Goal: Book appointment/travel/reservation

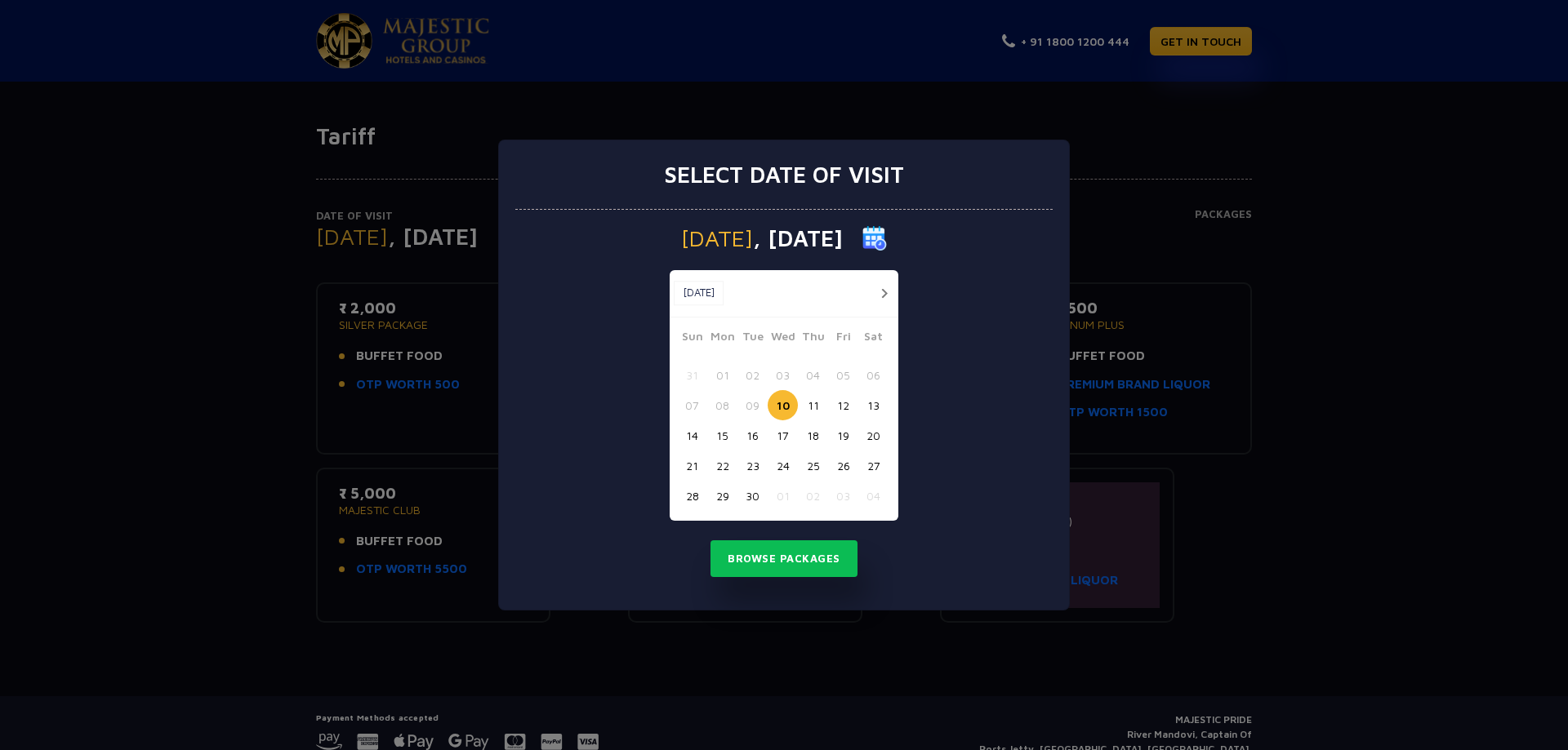
click at [694, 496] on button "28" at bounding box center [691, 495] width 30 height 30
click at [782, 567] on button "Browse Packages" at bounding box center [784, 559] width 147 height 38
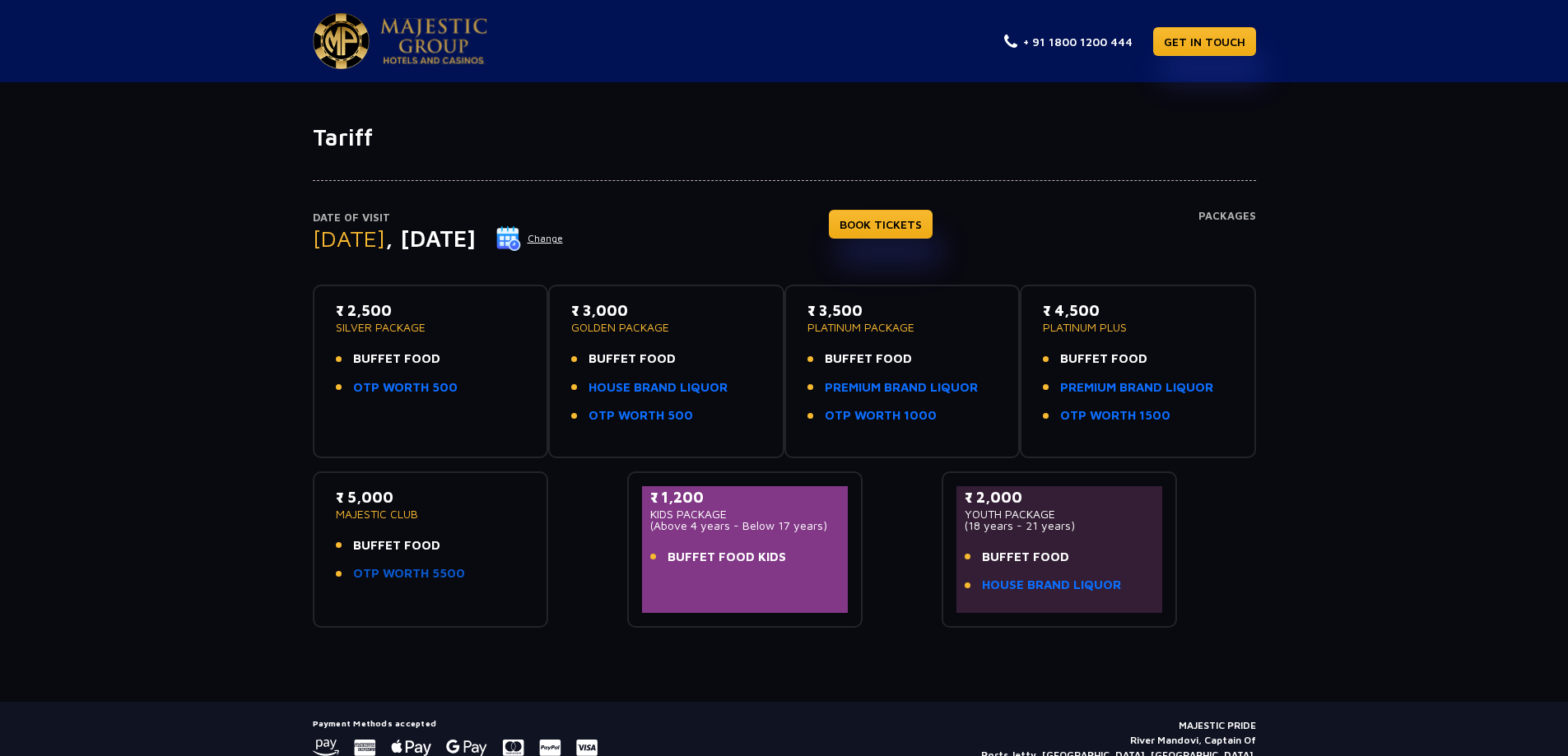
click at [390, 574] on link "OTP WORTH 5500" at bounding box center [410, 574] width 112 height 19
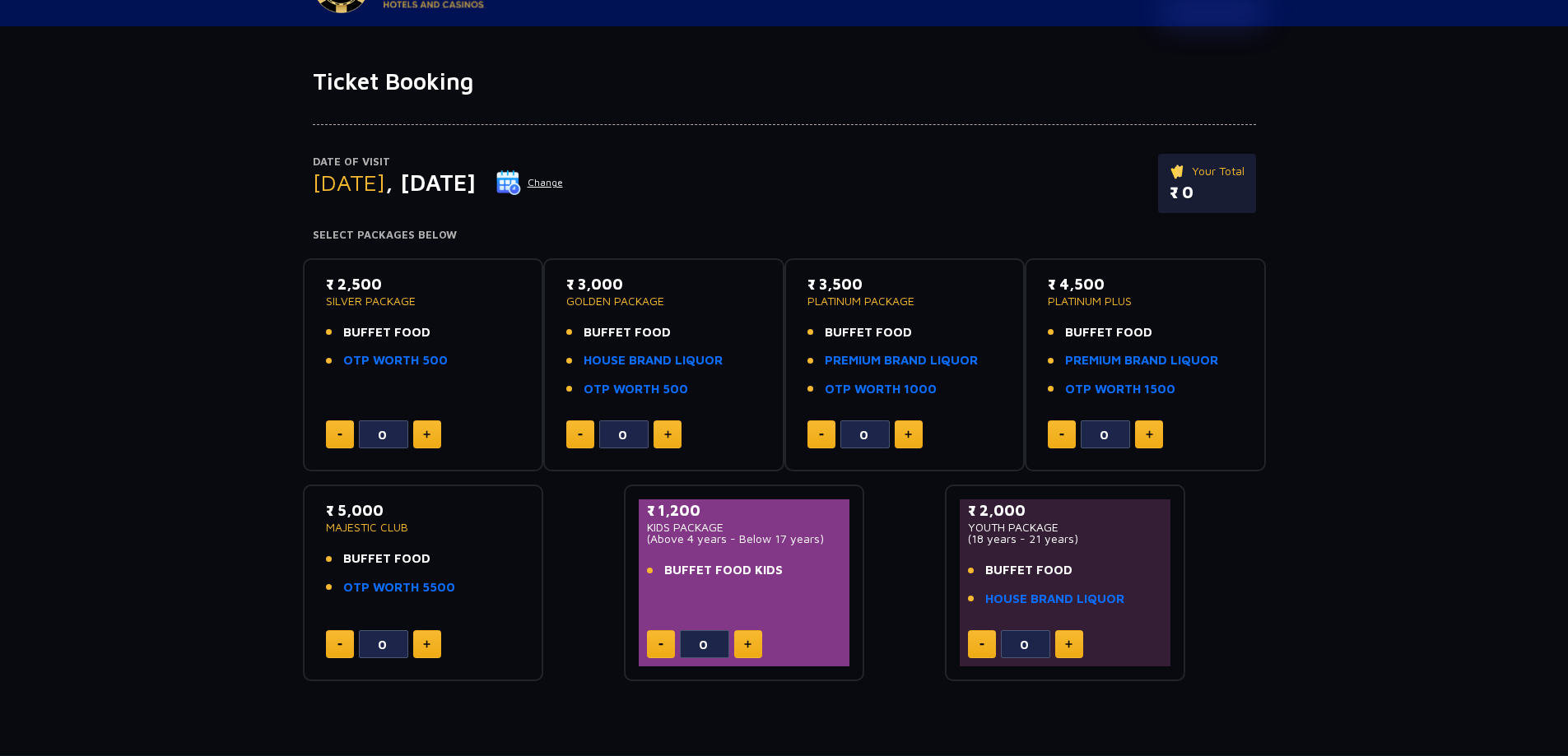
scroll to position [82, 0]
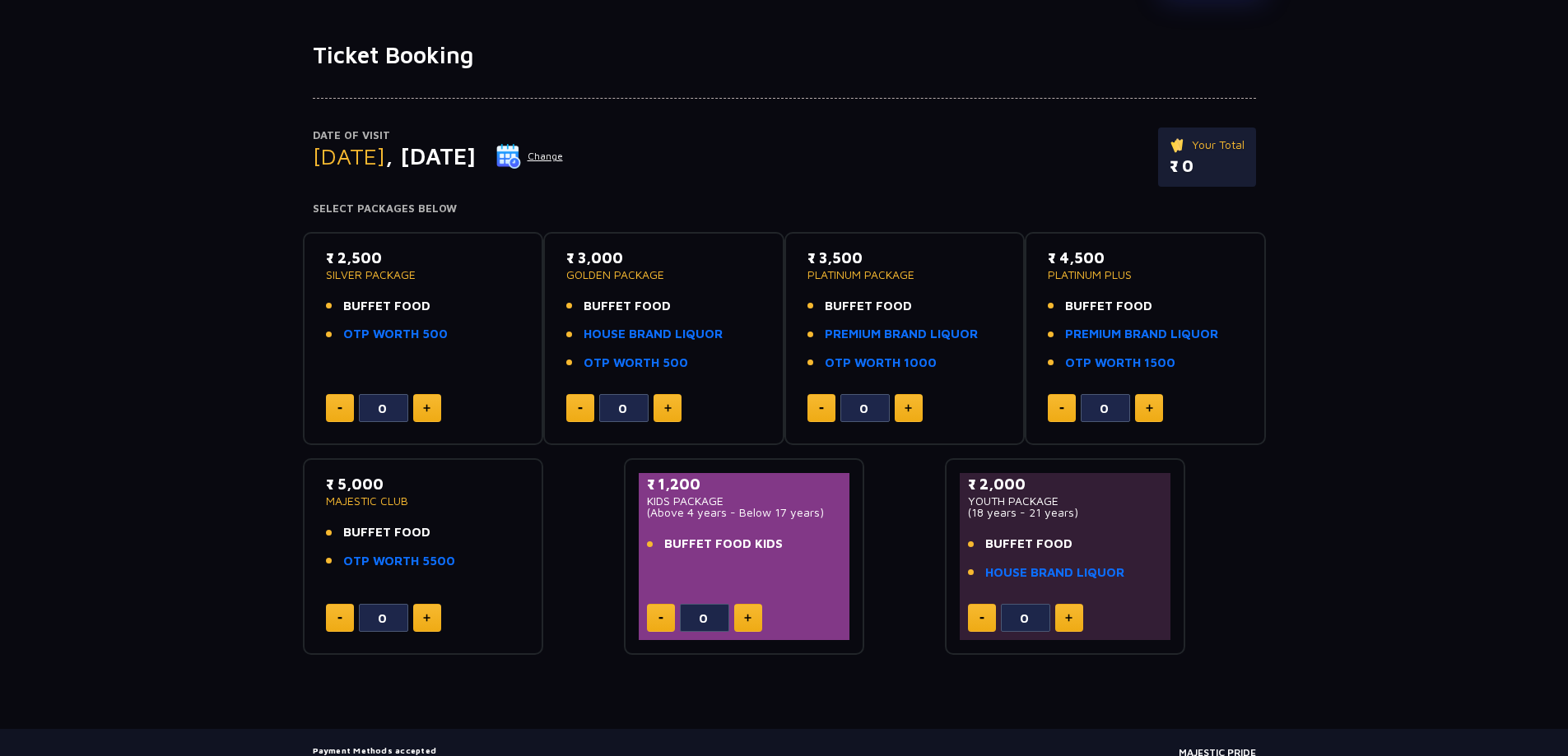
click at [757, 623] on button at bounding box center [748, 618] width 28 height 28
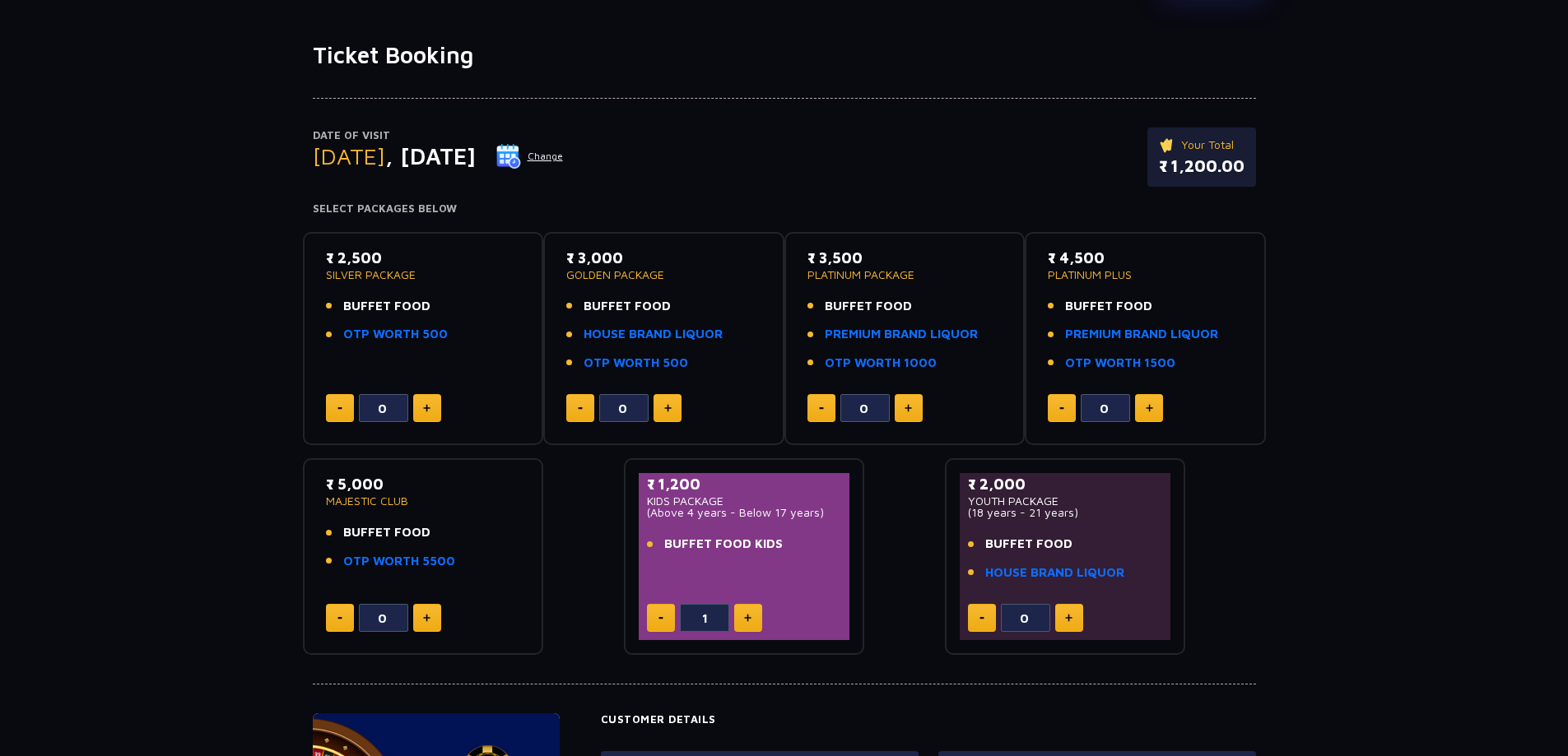
click at [757, 623] on button at bounding box center [748, 618] width 28 height 28
type input "2"
click at [425, 623] on button at bounding box center [427, 618] width 28 height 28
click at [426, 623] on button at bounding box center [427, 618] width 28 height 28
click at [426, 622] on img at bounding box center [427, 618] width 8 height 9
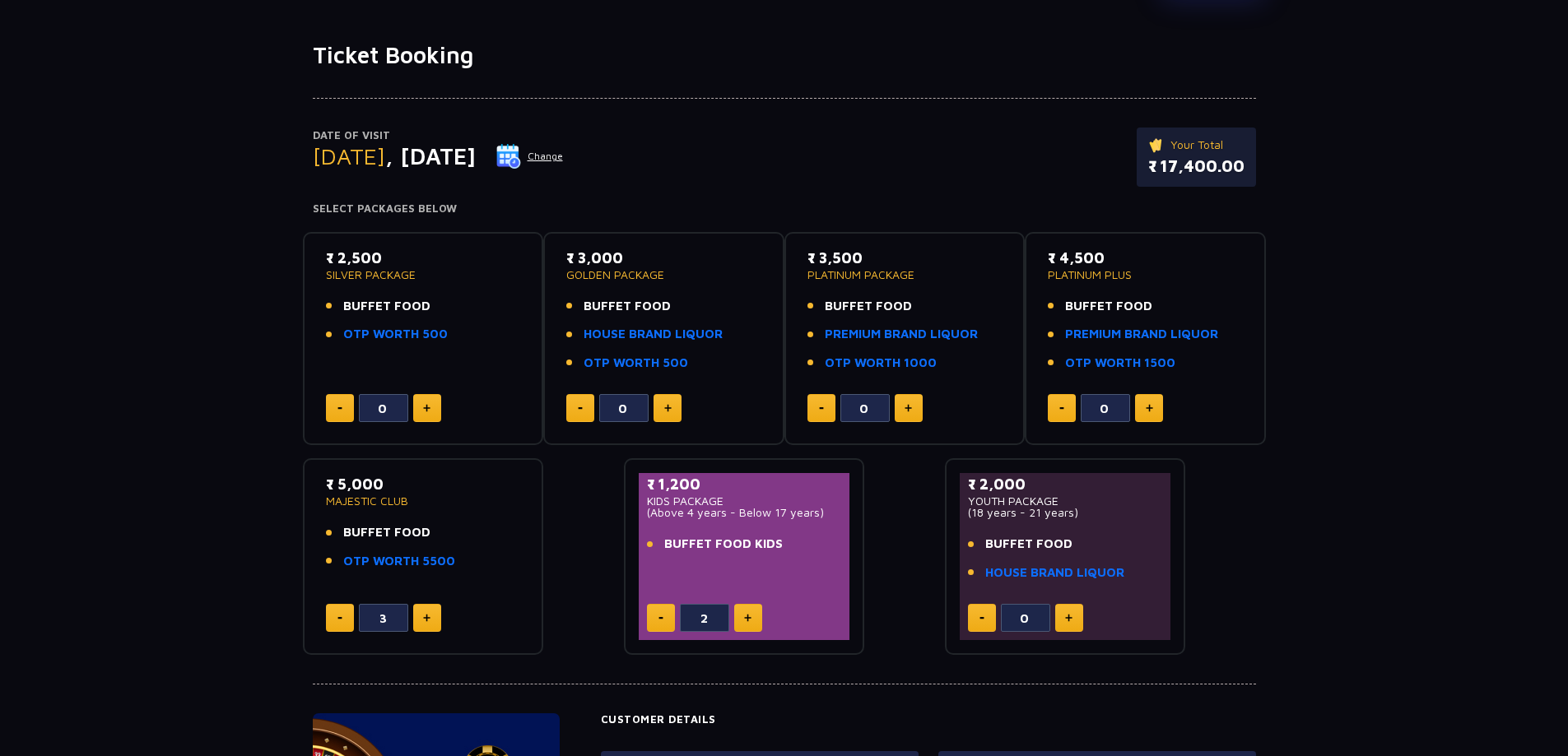
click at [426, 622] on img at bounding box center [427, 618] width 8 height 9
click at [334, 622] on button at bounding box center [340, 618] width 28 height 28
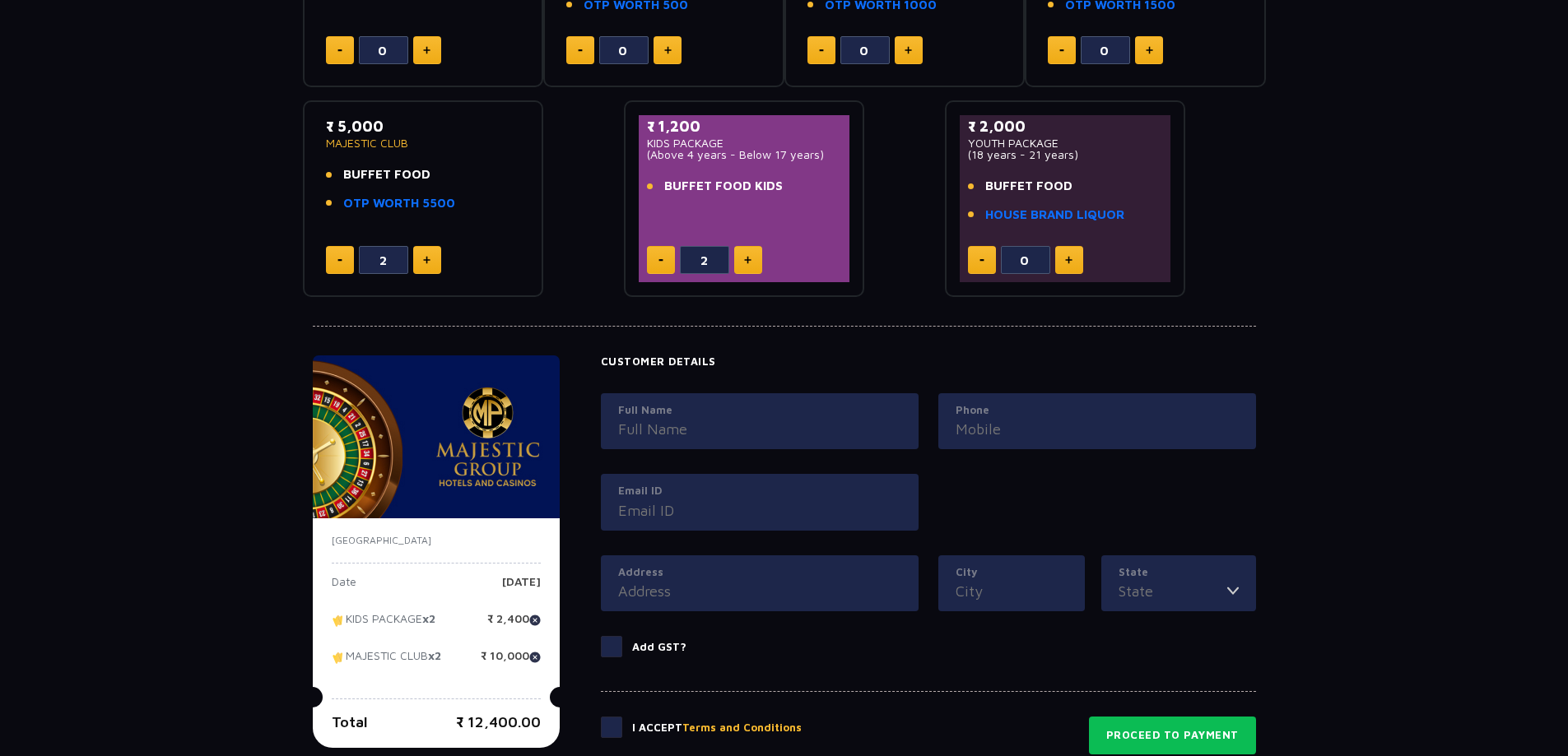
scroll to position [411, 0]
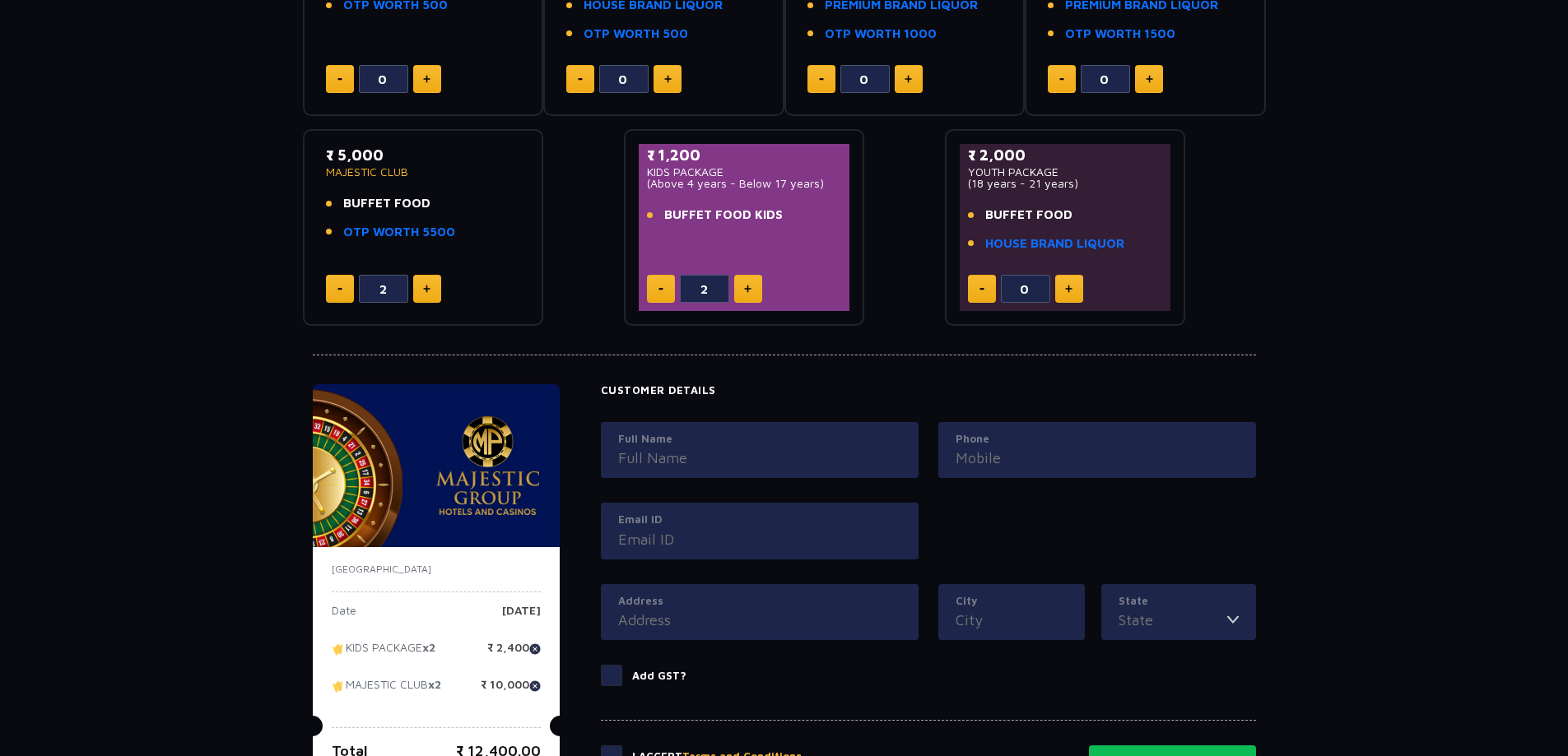
click at [424, 288] on img at bounding box center [427, 289] width 8 height 9
click at [429, 289] on img at bounding box center [427, 289] width 8 height 9
type input "5"
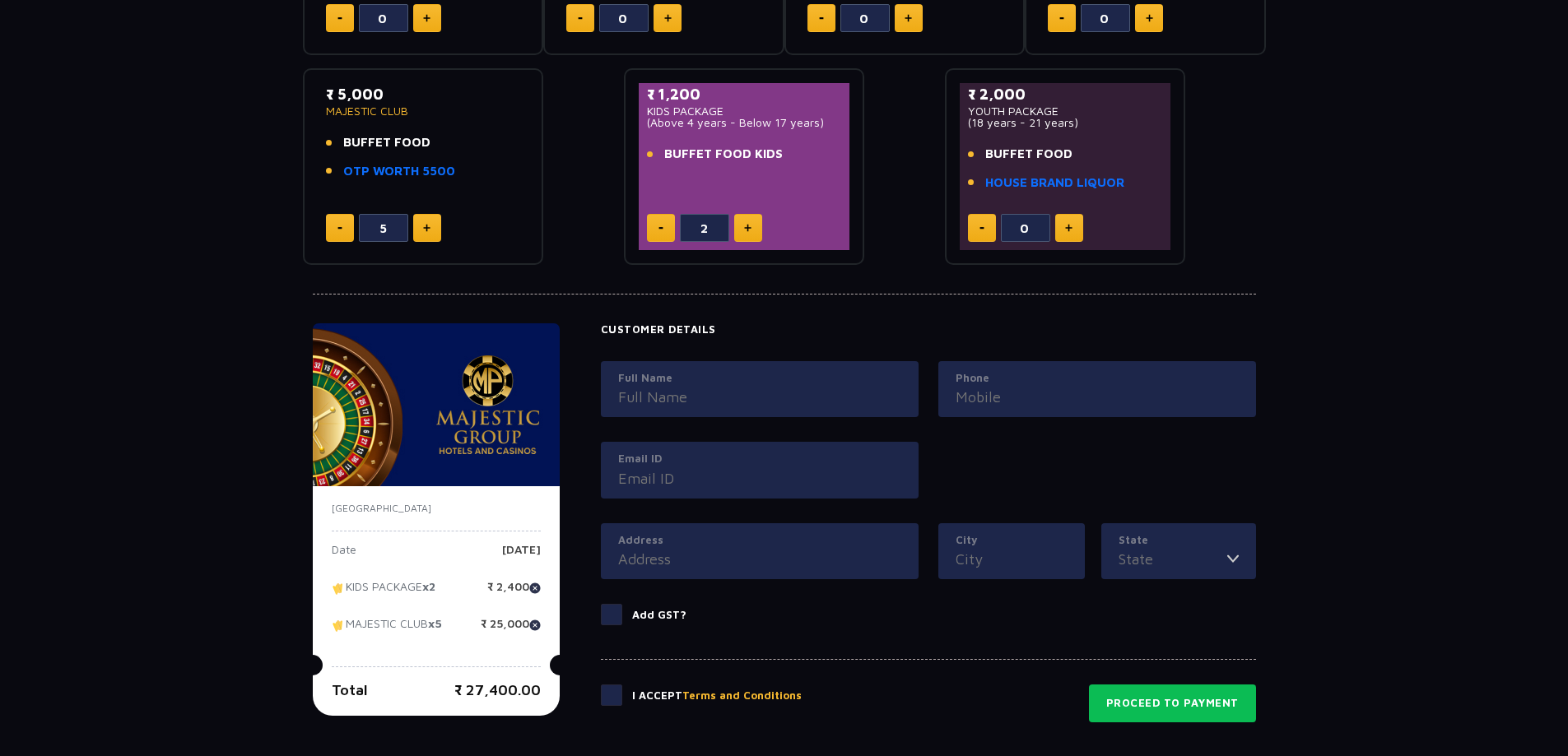
scroll to position [0, 0]
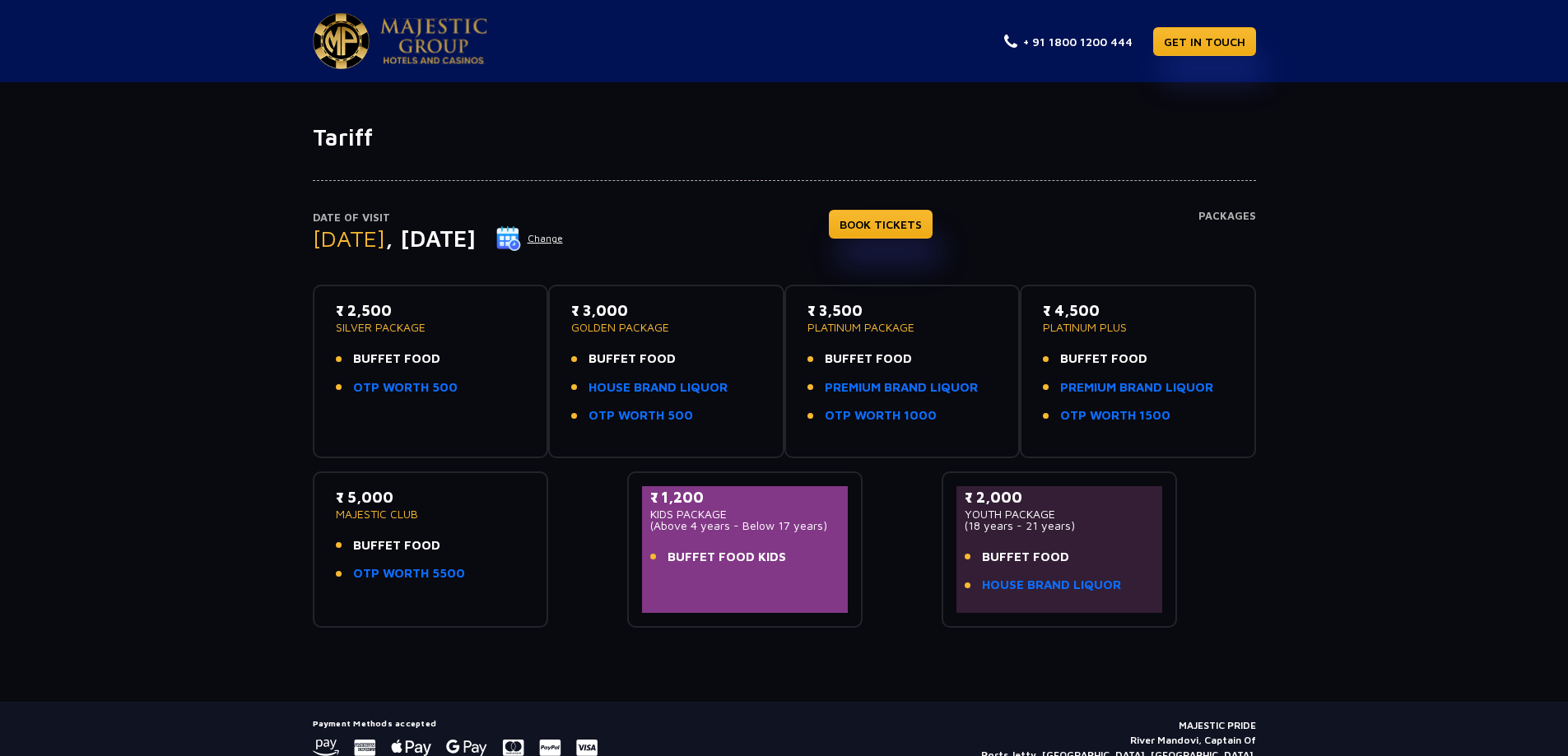
click at [1070, 313] on p "₹ 4,500" at bounding box center [1138, 310] width 191 height 22
click at [1078, 416] on link "OTP WORTH 1500" at bounding box center [1115, 416] width 110 height 19
